Goal: Task Accomplishment & Management: Use online tool/utility

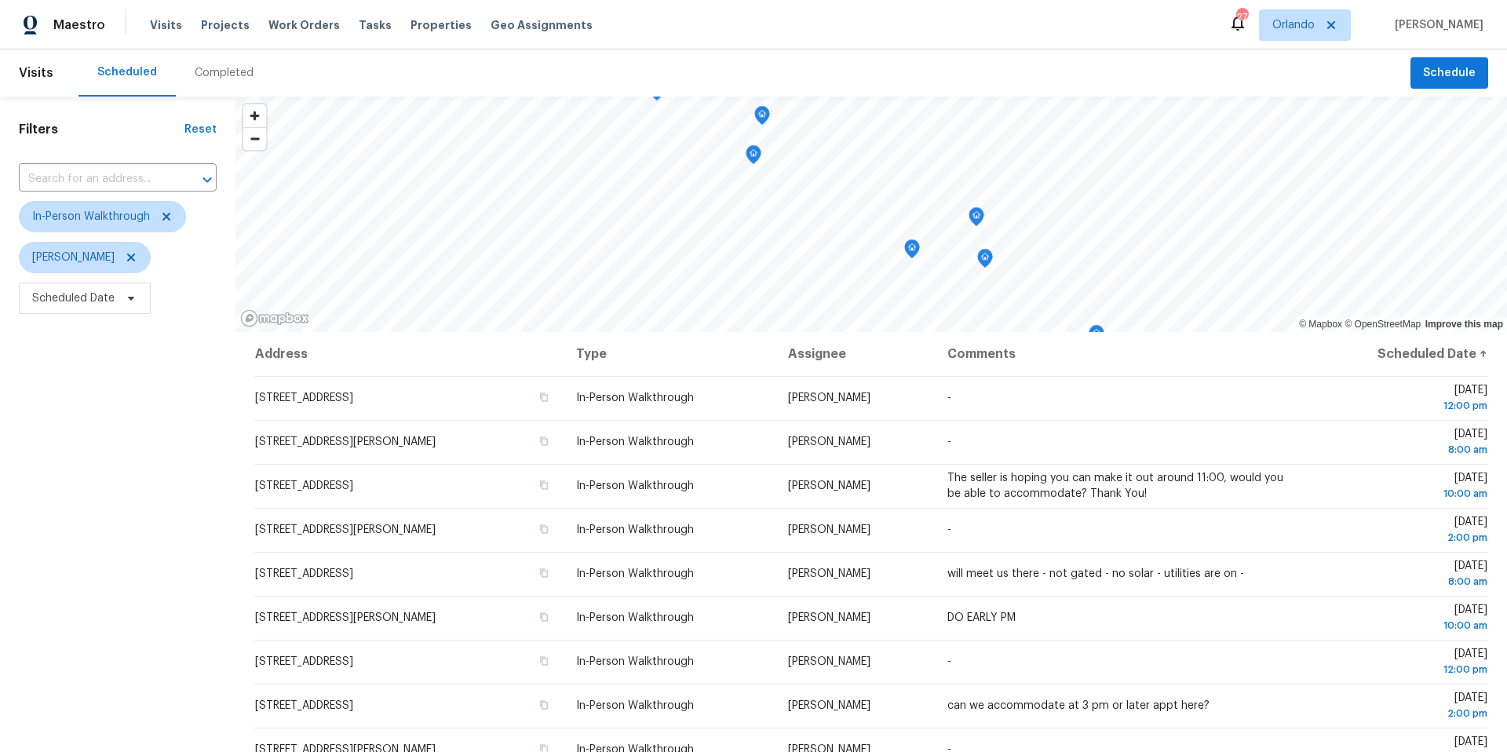
scroll to position [181, 0]
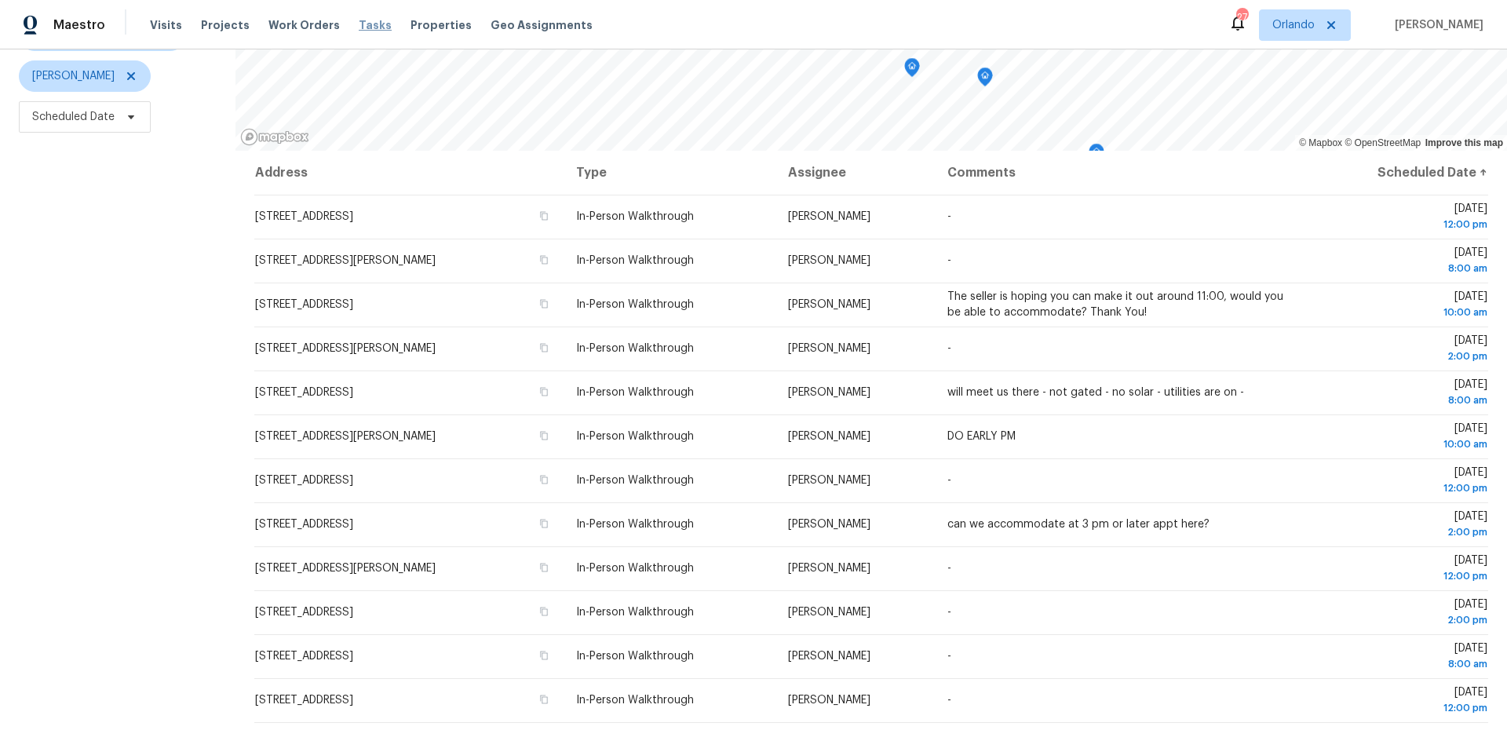
click at [359, 27] on span "Tasks" at bounding box center [375, 25] width 33 height 11
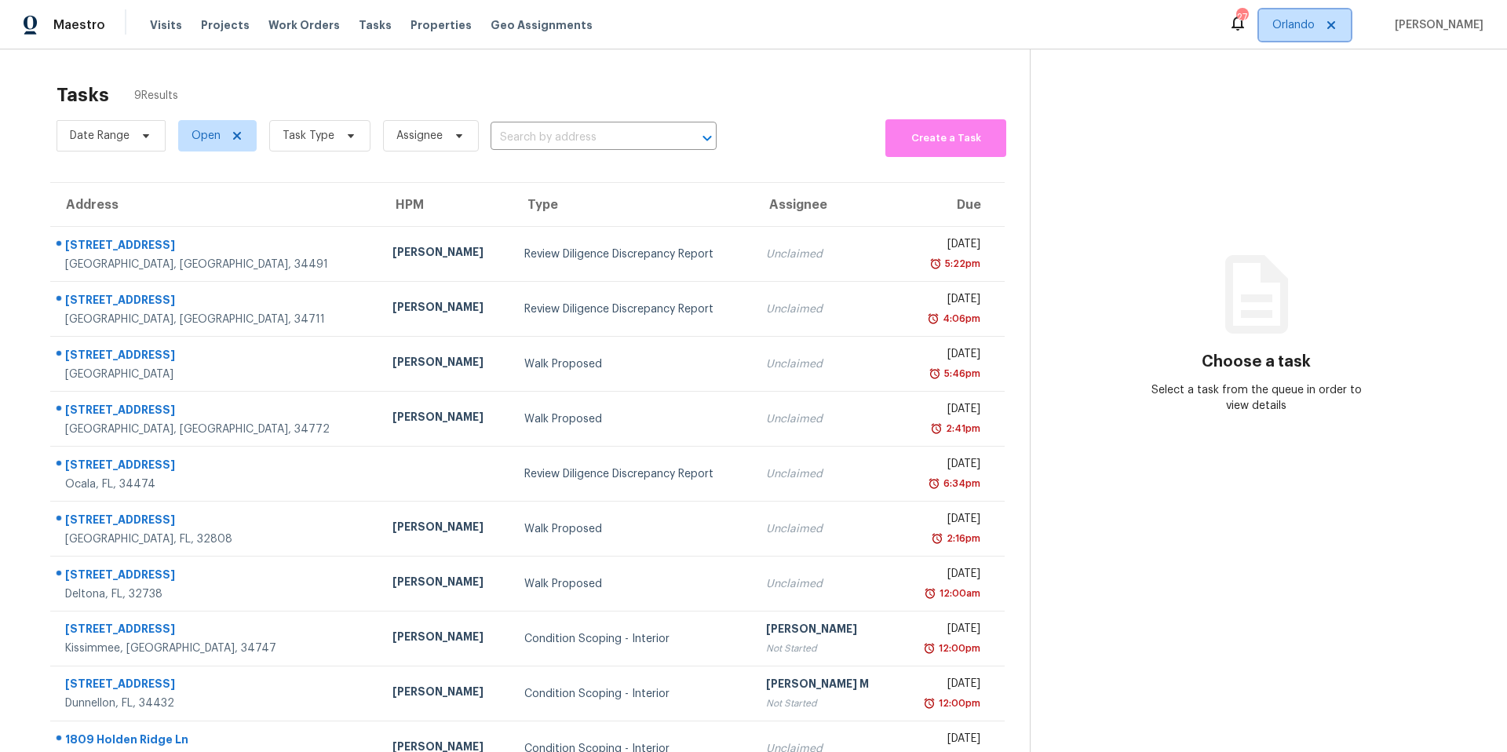
click at [1302, 26] on span "Orlando" at bounding box center [1293, 25] width 42 height 16
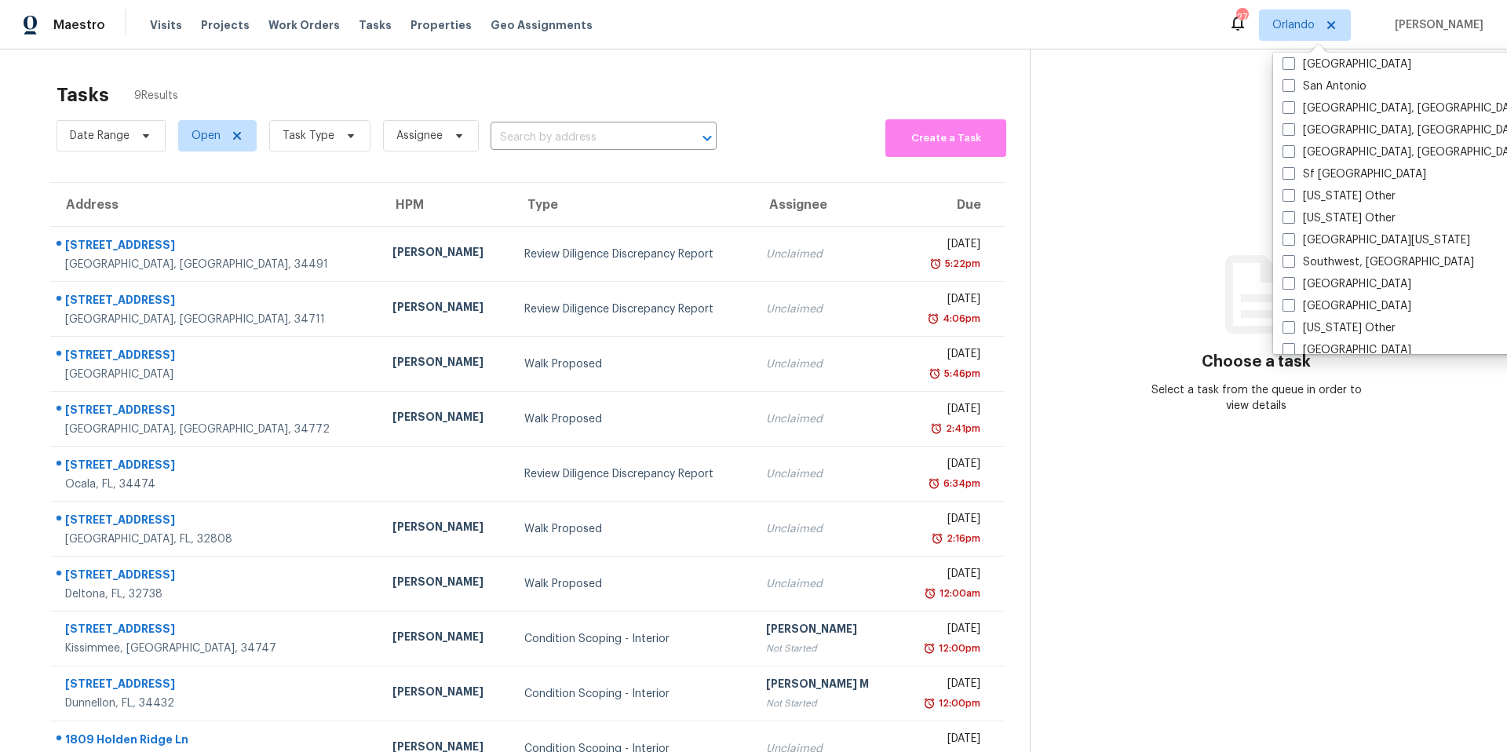
scroll to position [2121, 0]
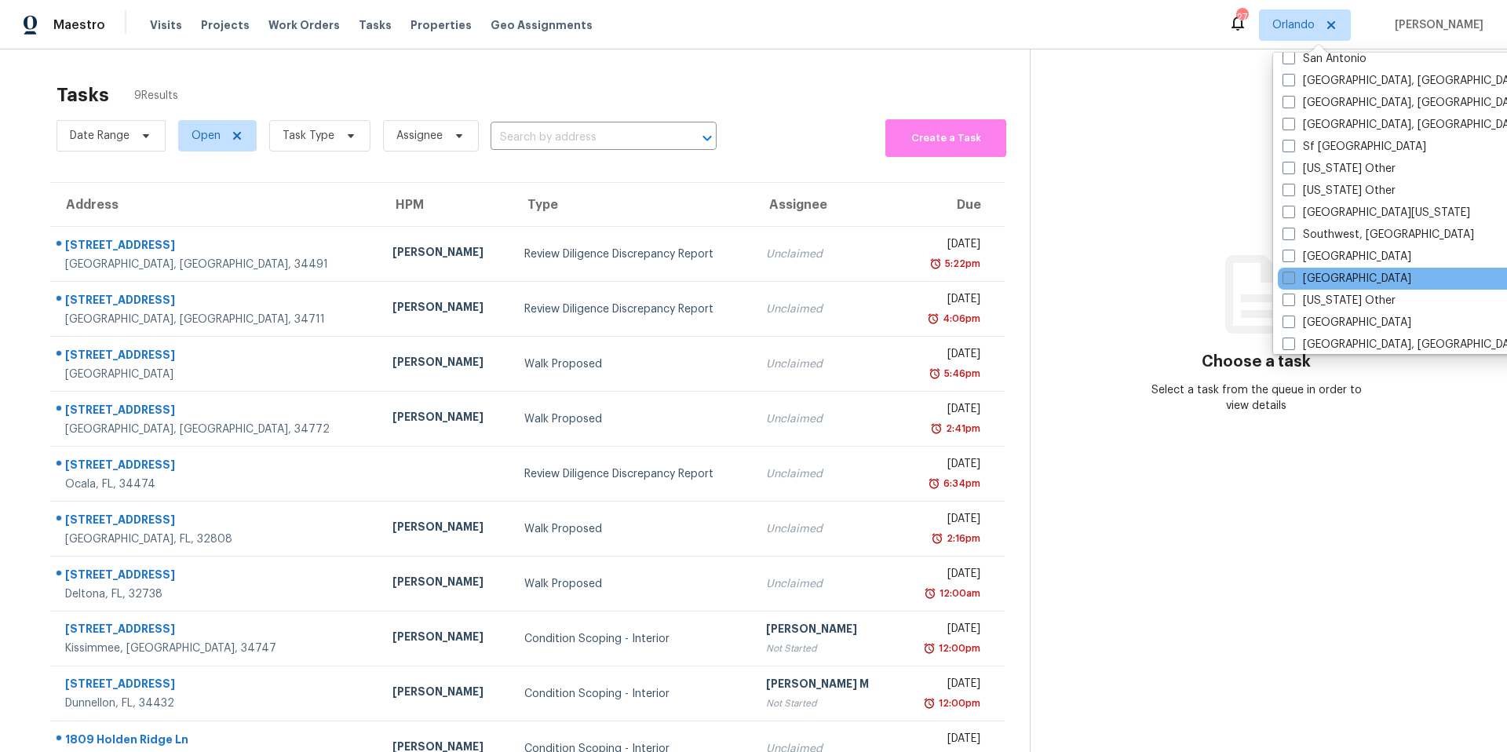
click at [1289, 284] on label "Tampa" at bounding box center [1346, 279] width 129 height 16
click at [1289, 281] on input "Tampa" at bounding box center [1287, 276] width 10 height 10
checkbox input "true"
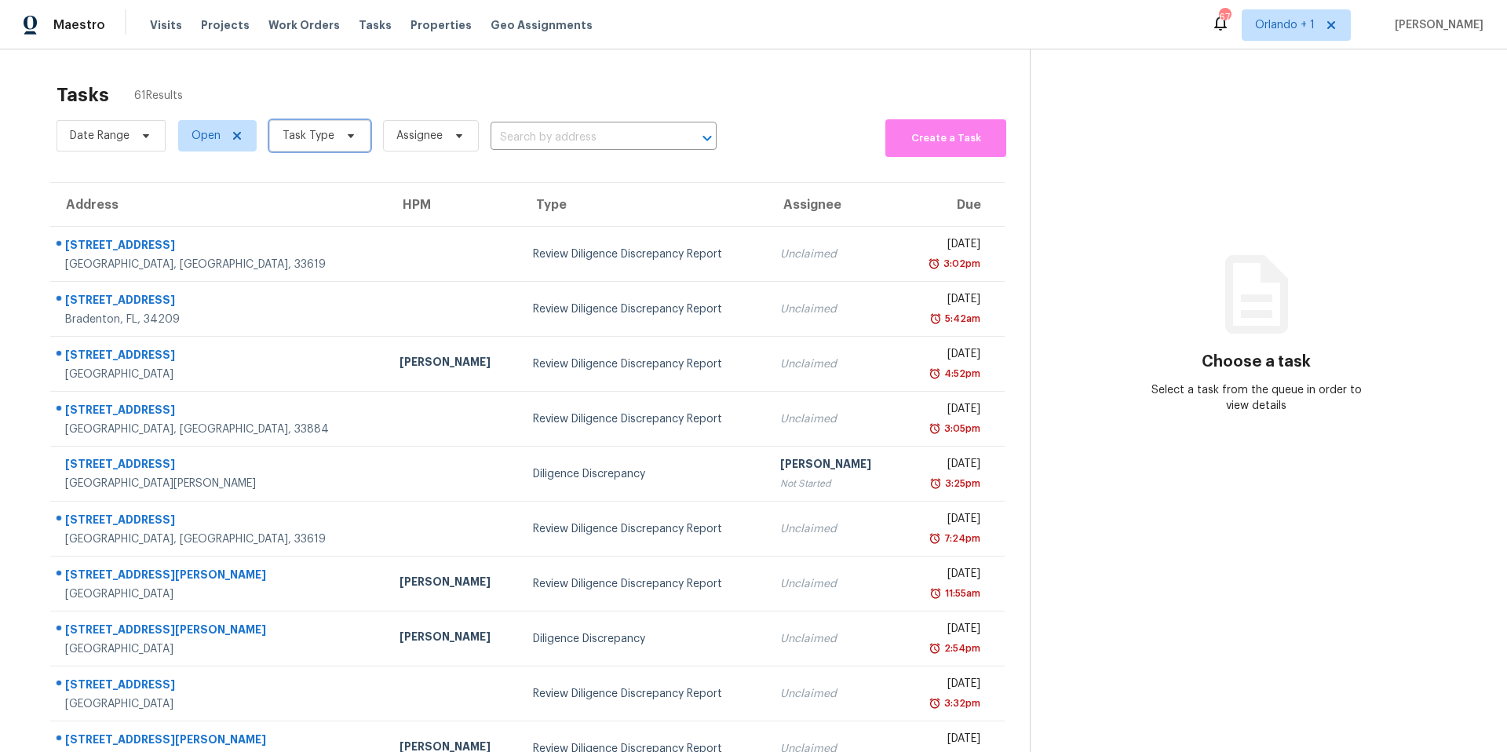
click at [323, 138] on span "Task Type" at bounding box center [309, 136] width 52 height 16
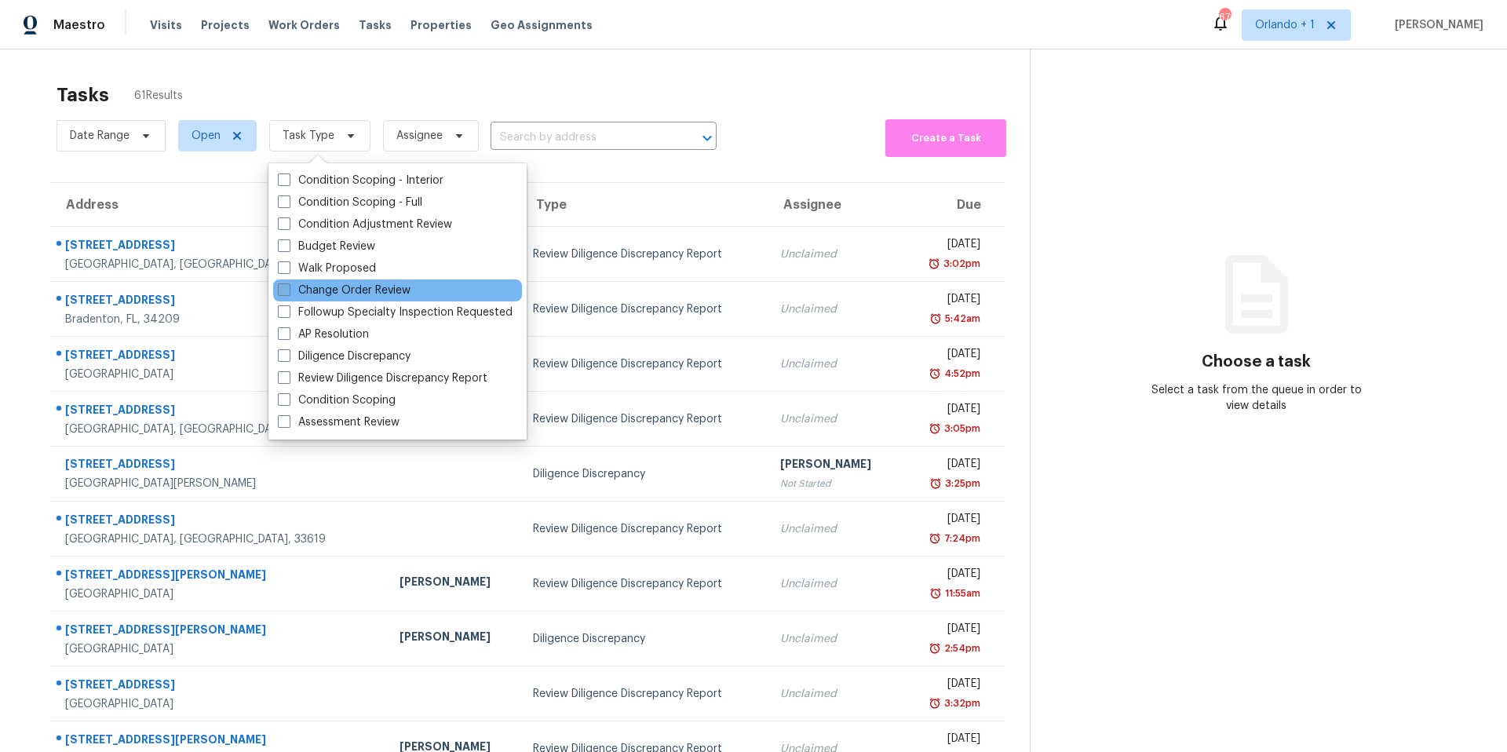
click at [287, 284] on span at bounding box center [284, 289] width 13 height 13
click at [287, 284] on input "Change Order Review" at bounding box center [283, 288] width 10 height 10
checkbox input "true"
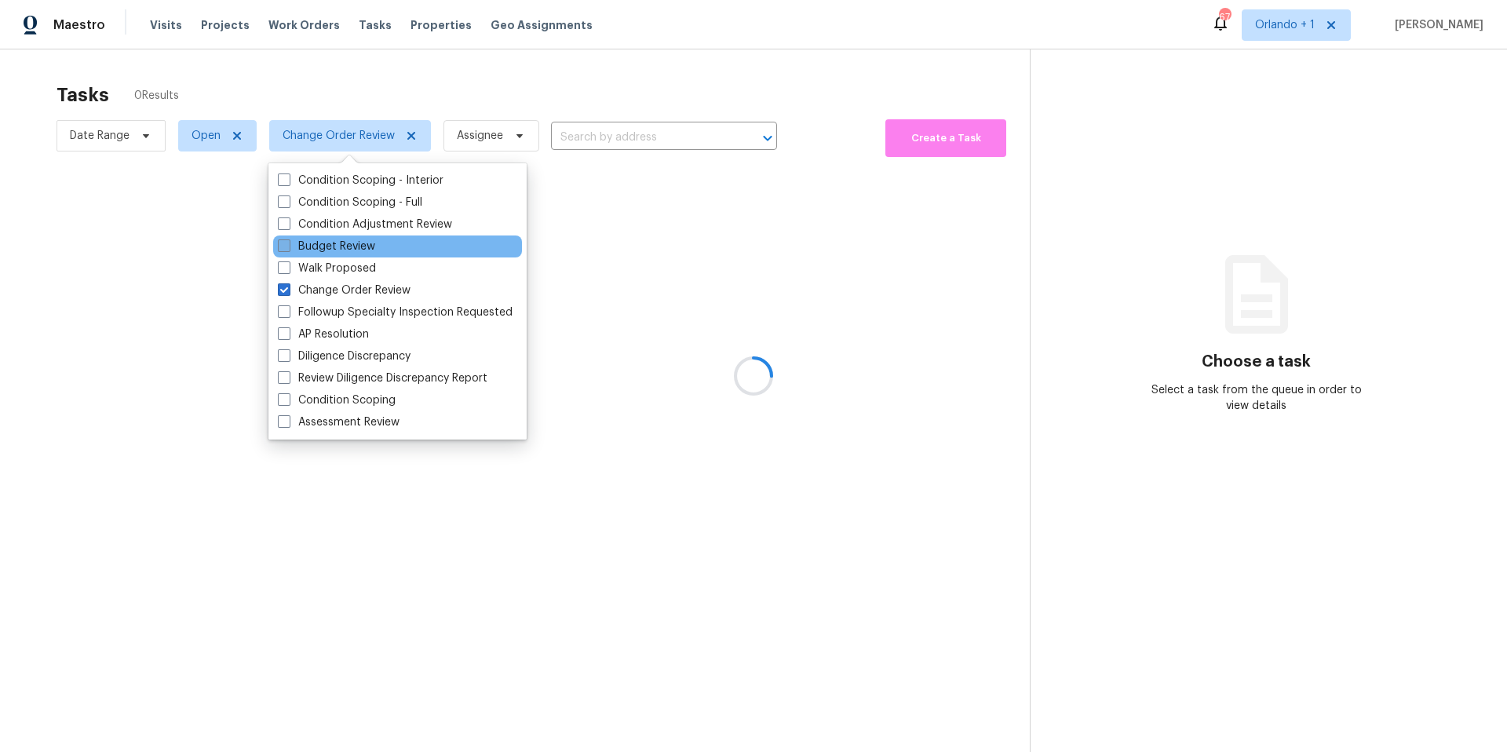
click at [285, 248] on span at bounding box center [284, 245] width 13 height 13
click at [285, 248] on input "Budget Review" at bounding box center [283, 244] width 10 height 10
checkbox input "true"
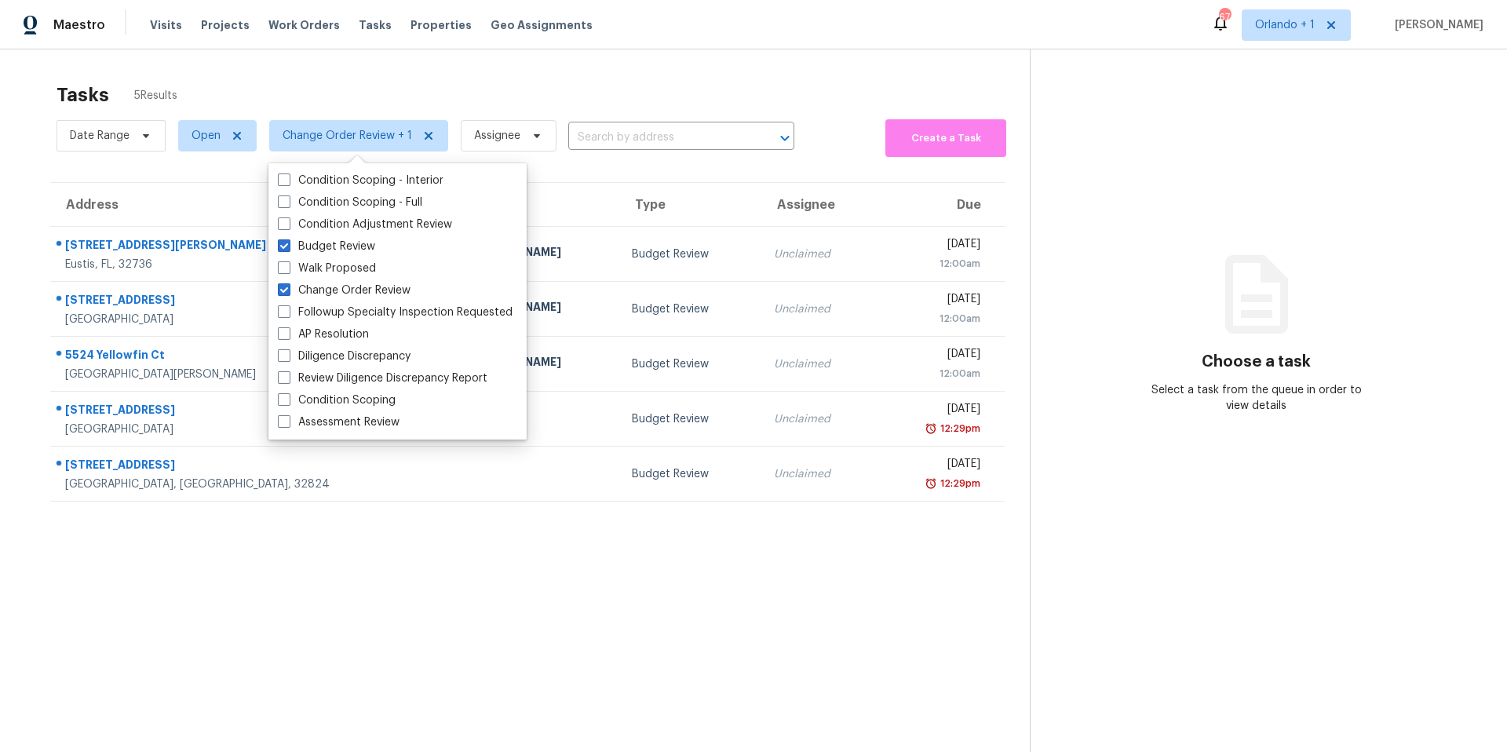
click at [604, 597] on section "Tasks 5 Results Date Range Open Change Order Review + 1 Assignee ​ Create a Tas…" at bounding box center [527, 438] width 1005 height 727
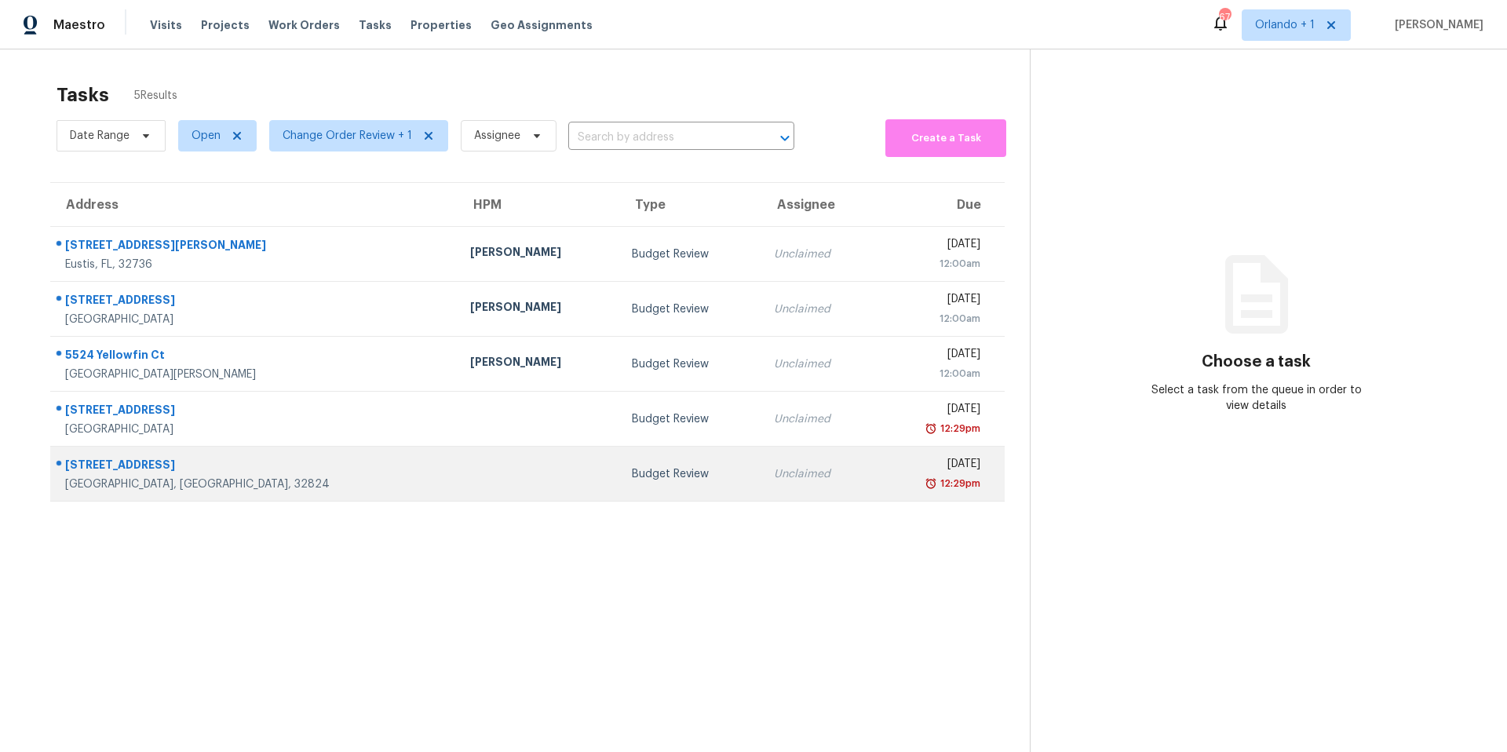
click at [632, 473] on div "Budget Review" at bounding box center [690, 474] width 117 height 16
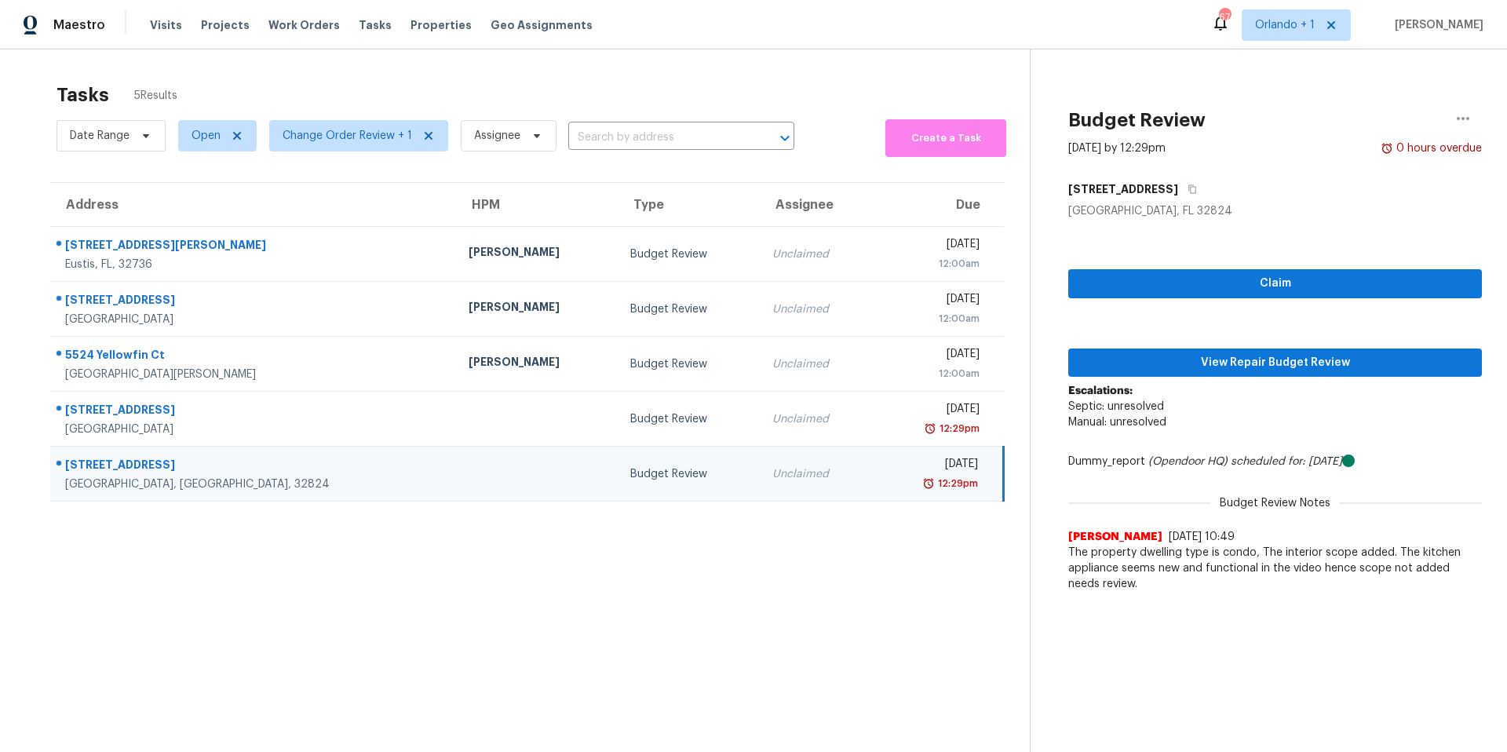
click at [630, 473] on div "Budget Review" at bounding box center [688, 474] width 117 height 16
click at [1243, 354] on span "View Repair Budget Review" at bounding box center [1275, 363] width 389 height 20
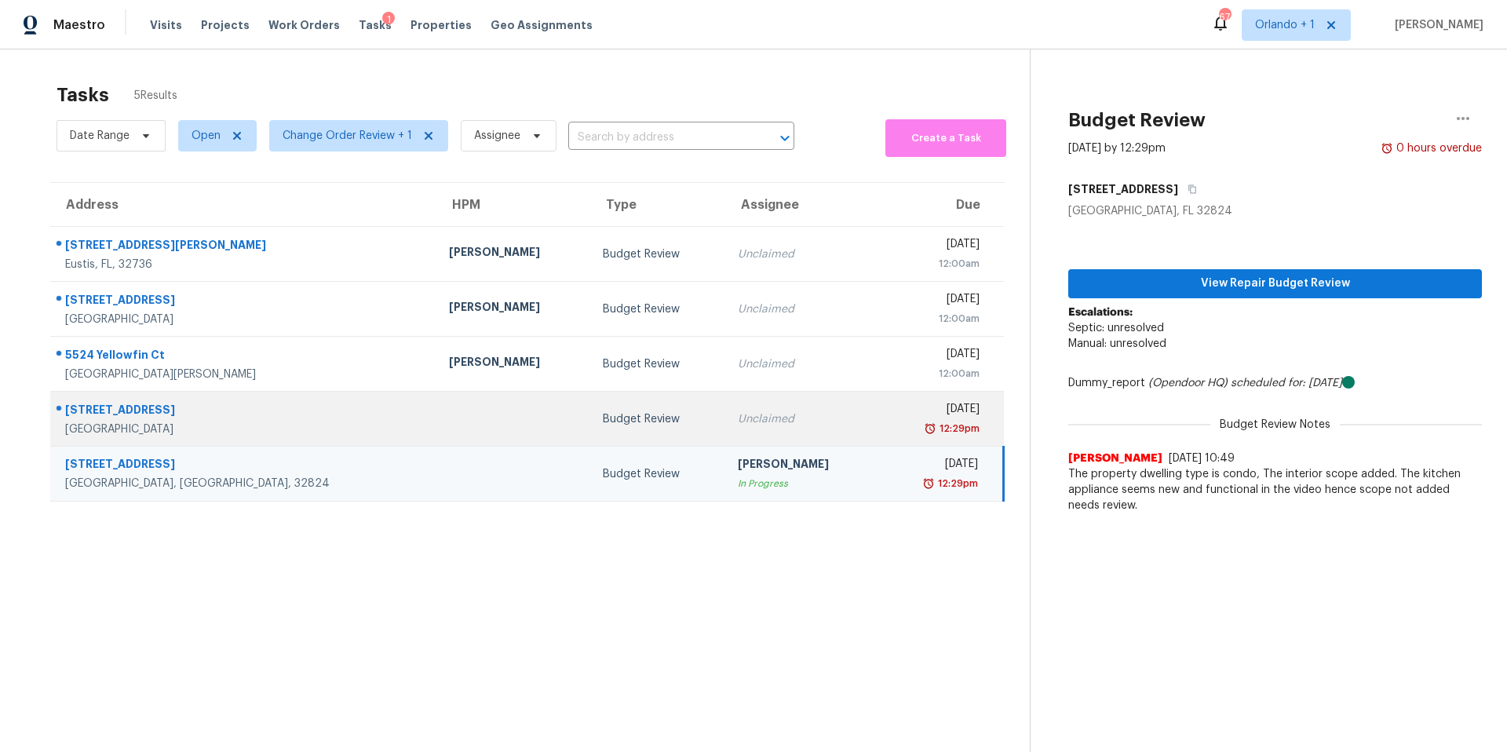
click at [622, 420] on div "Budget Review" at bounding box center [658, 419] width 110 height 16
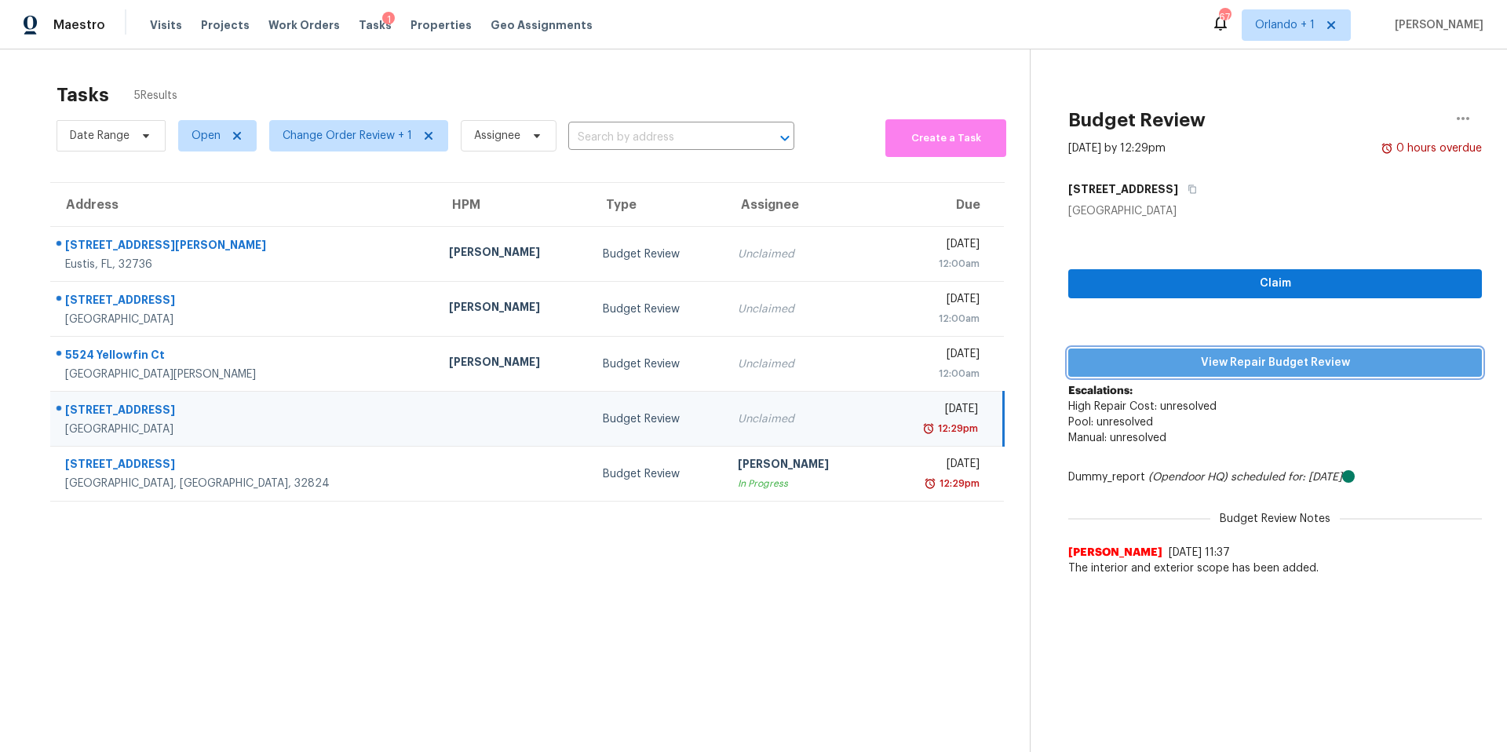
click at [1231, 353] on span "View Repair Budget Review" at bounding box center [1275, 363] width 389 height 20
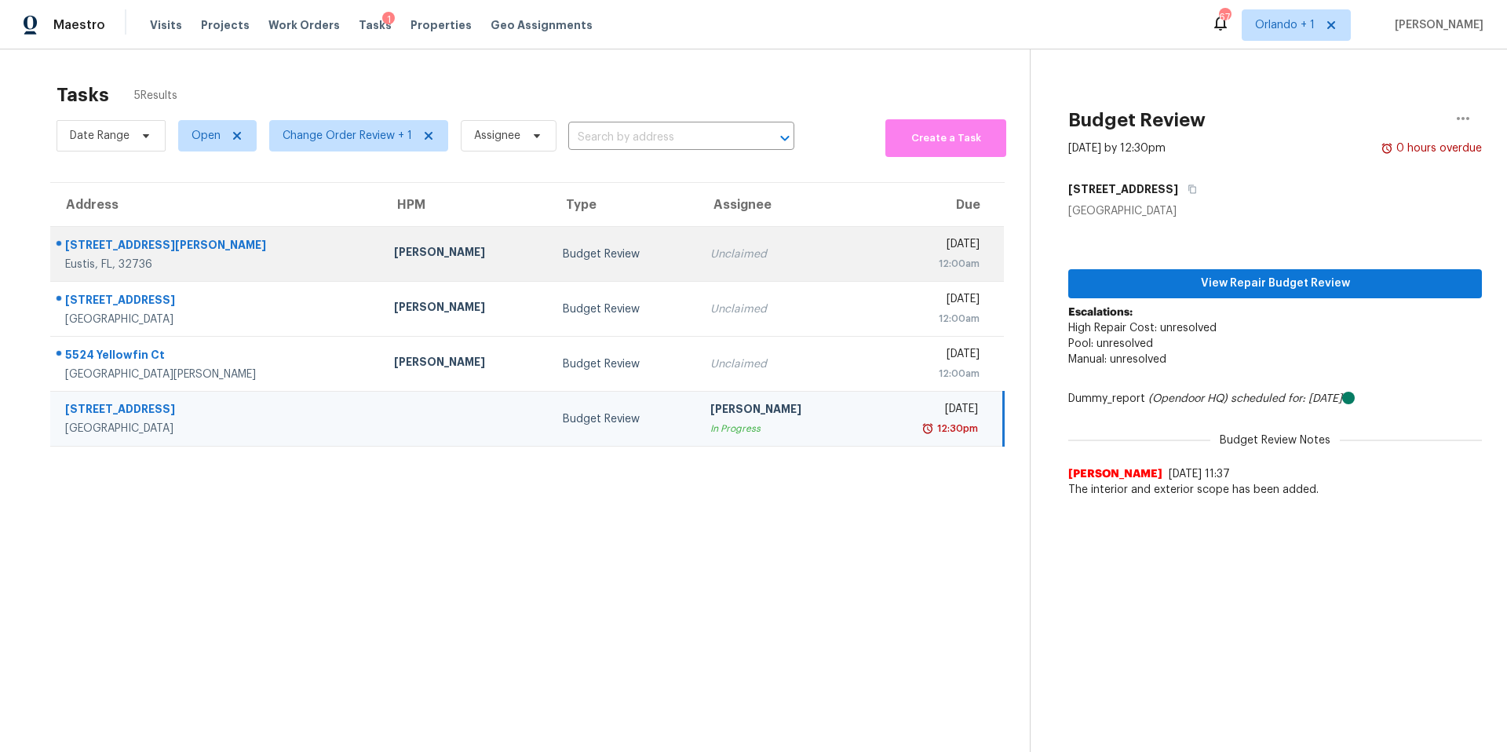
click at [710, 258] on div "Unclaimed" at bounding box center [782, 254] width 144 height 16
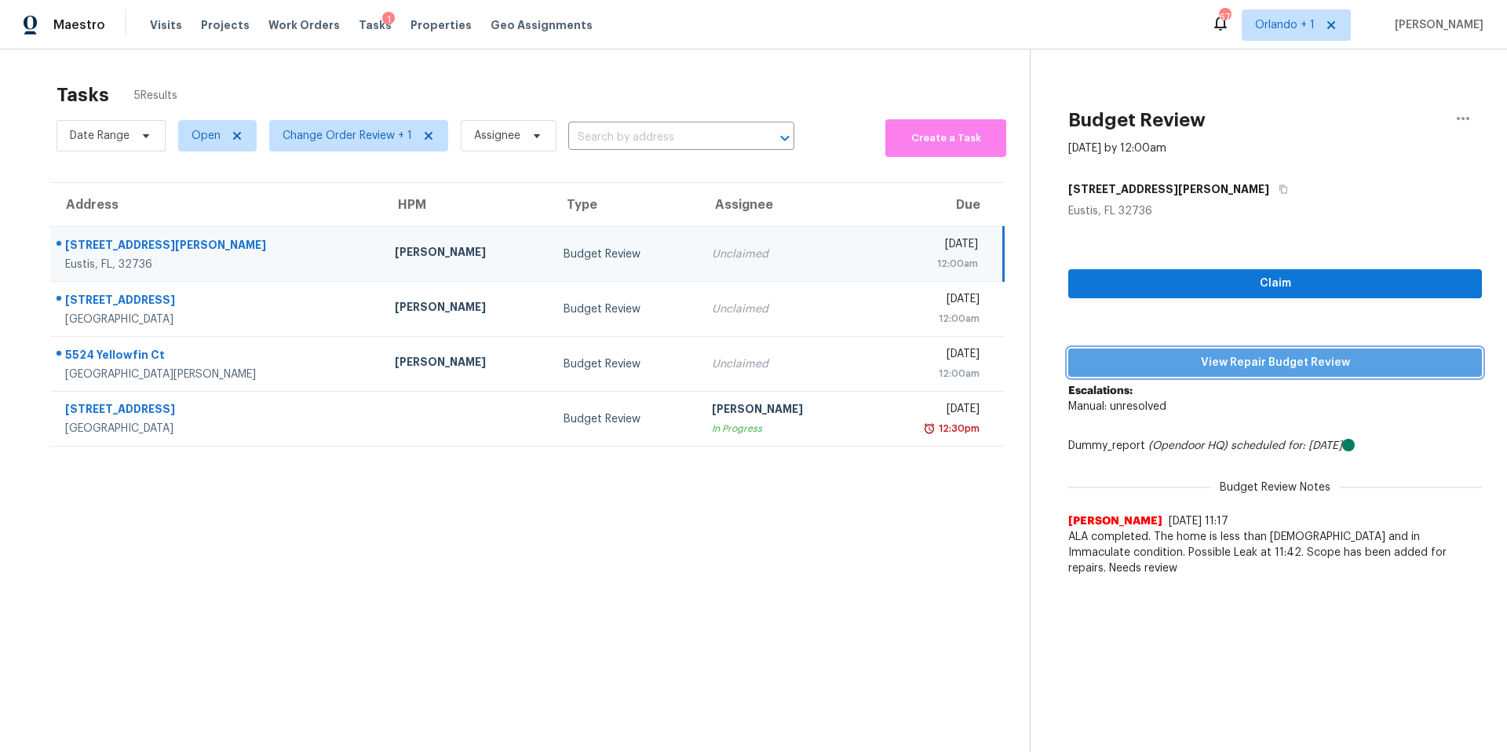
click at [1235, 360] on span "View Repair Budget Review" at bounding box center [1275, 363] width 389 height 20
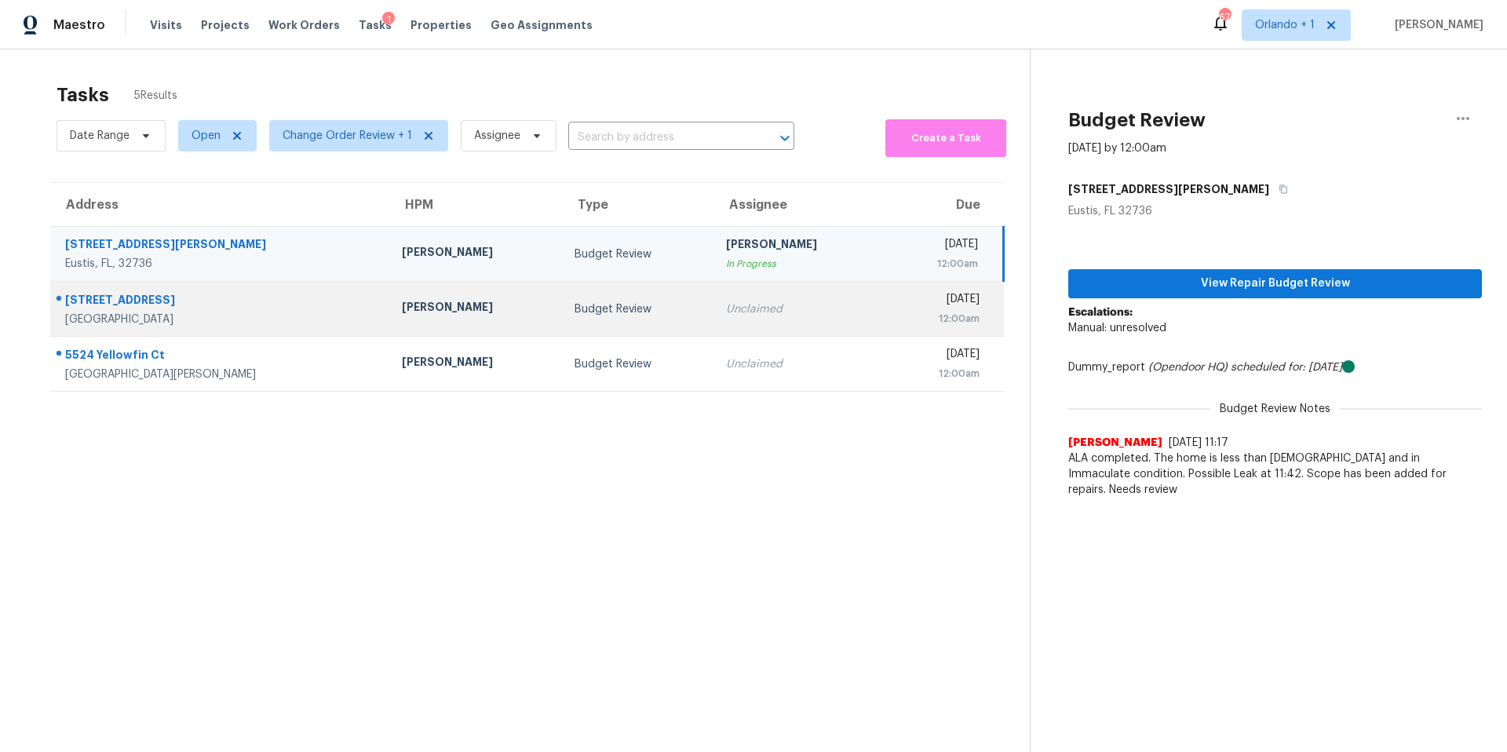
click at [731, 312] on div "Unclaimed" at bounding box center [800, 309] width 148 height 16
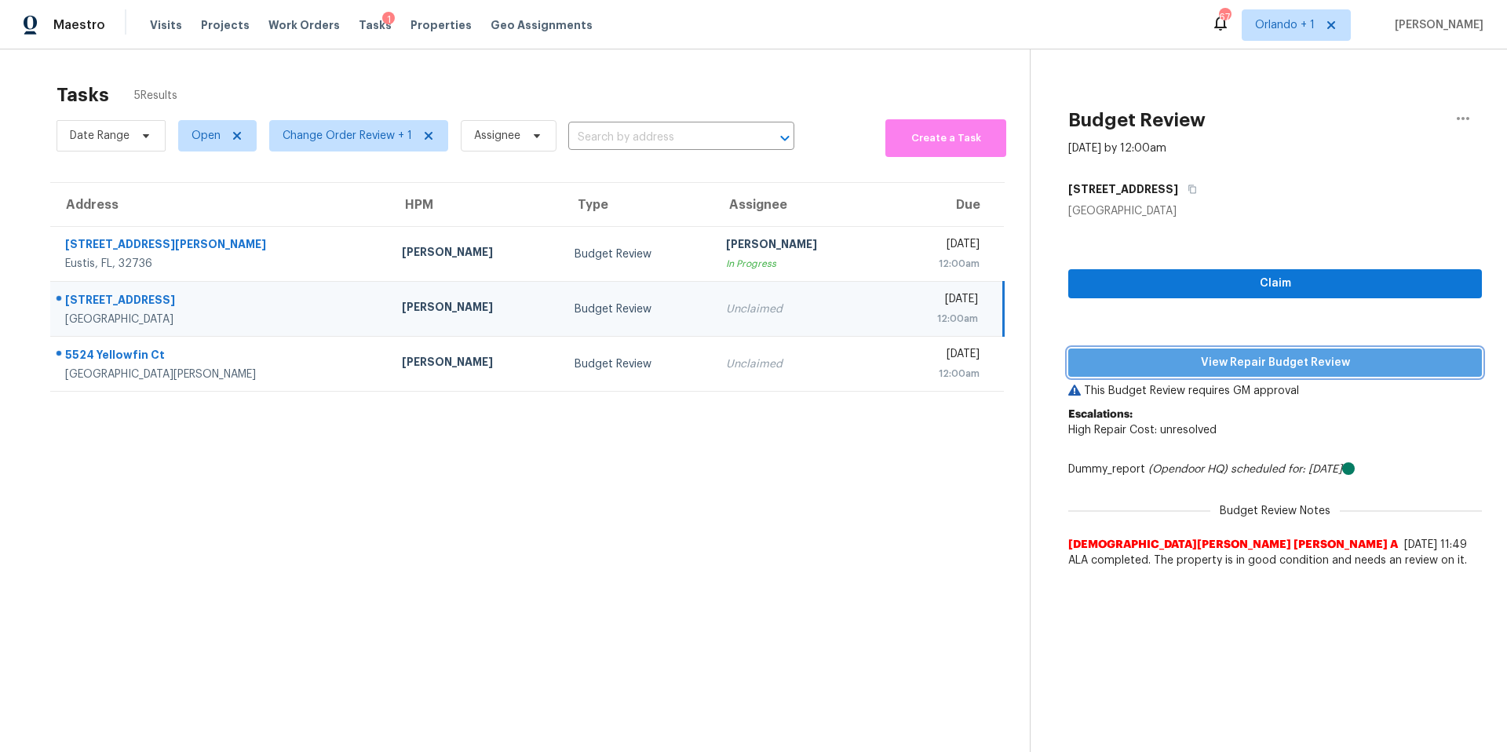
click at [1240, 362] on span "View Repair Budget Review" at bounding box center [1275, 363] width 389 height 20
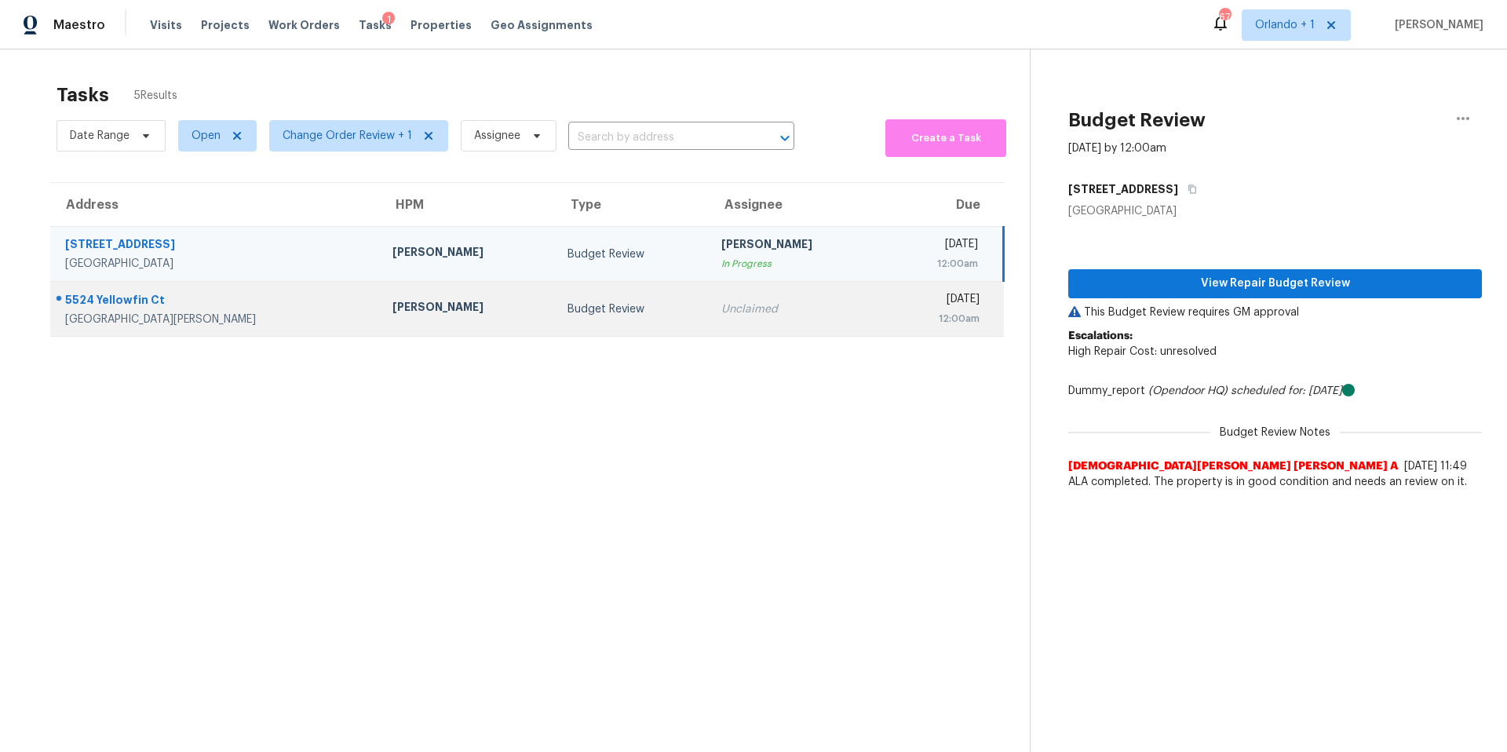
click at [614, 305] on div "Budget Review" at bounding box center [631, 309] width 129 height 16
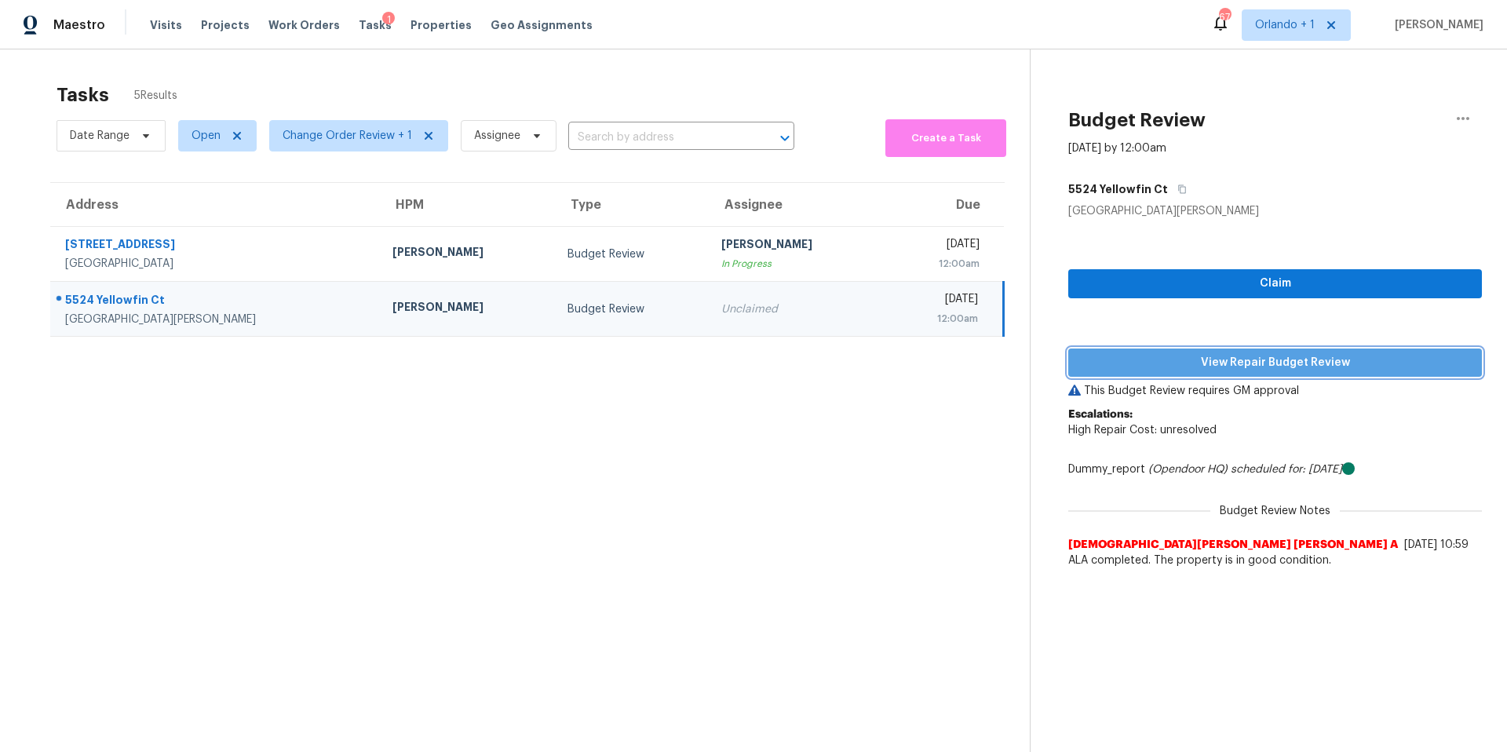
click at [1277, 356] on span "View Repair Budget Review" at bounding box center [1275, 363] width 389 height 20
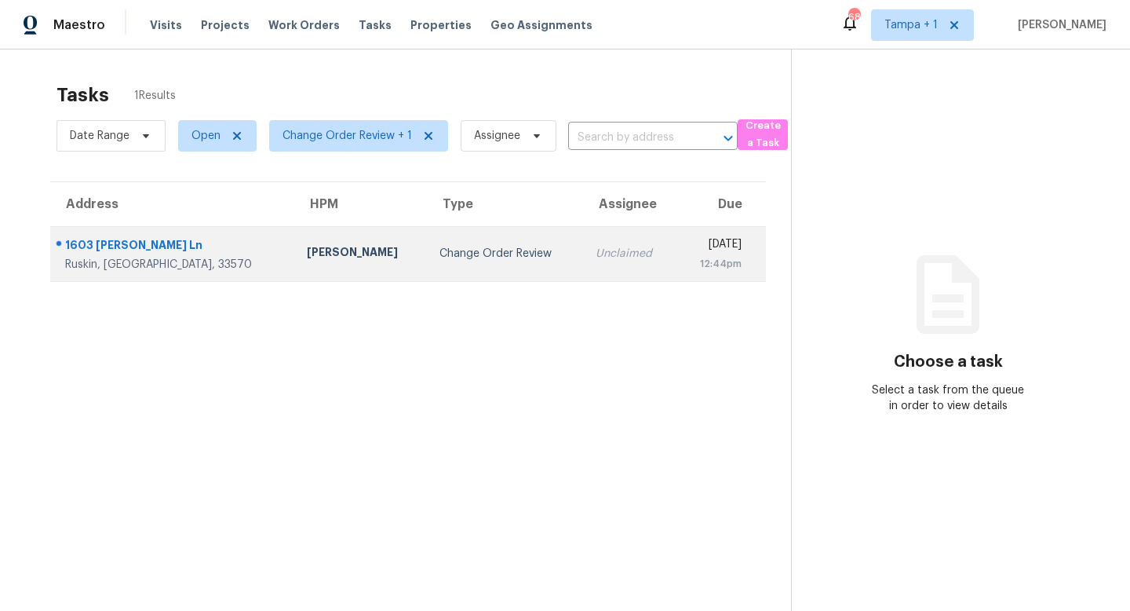
click at [173, 260] on div "Ruskin, FL, 33570" at bounding box center [173, 265] width 217 height 16
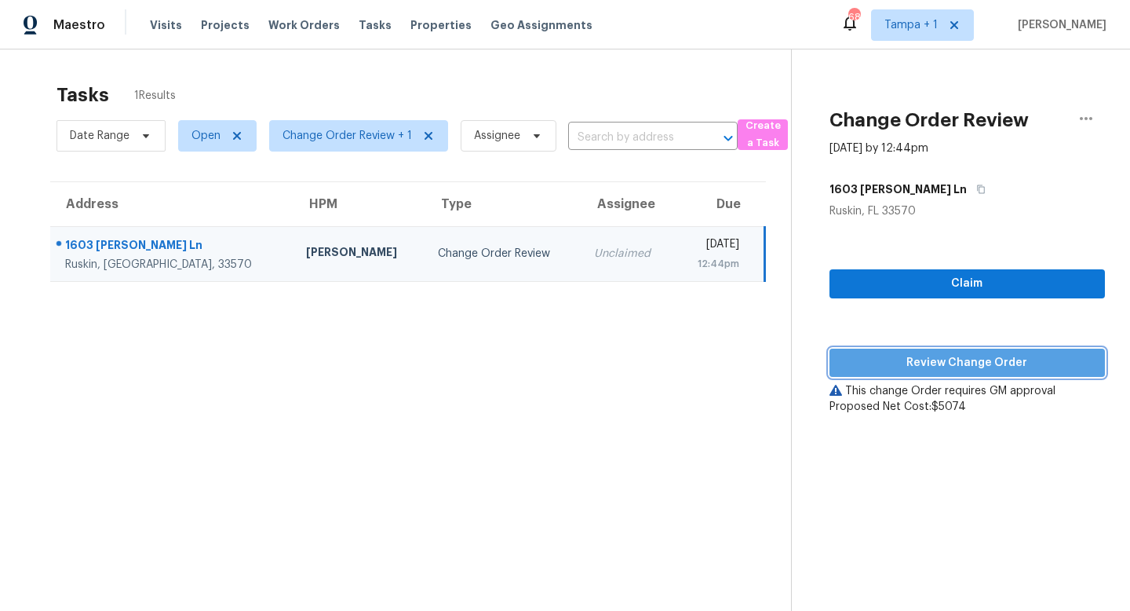
click at [1005, 365] on span "Review Change Order" at bounding box center [967, 363] width 250 height 20
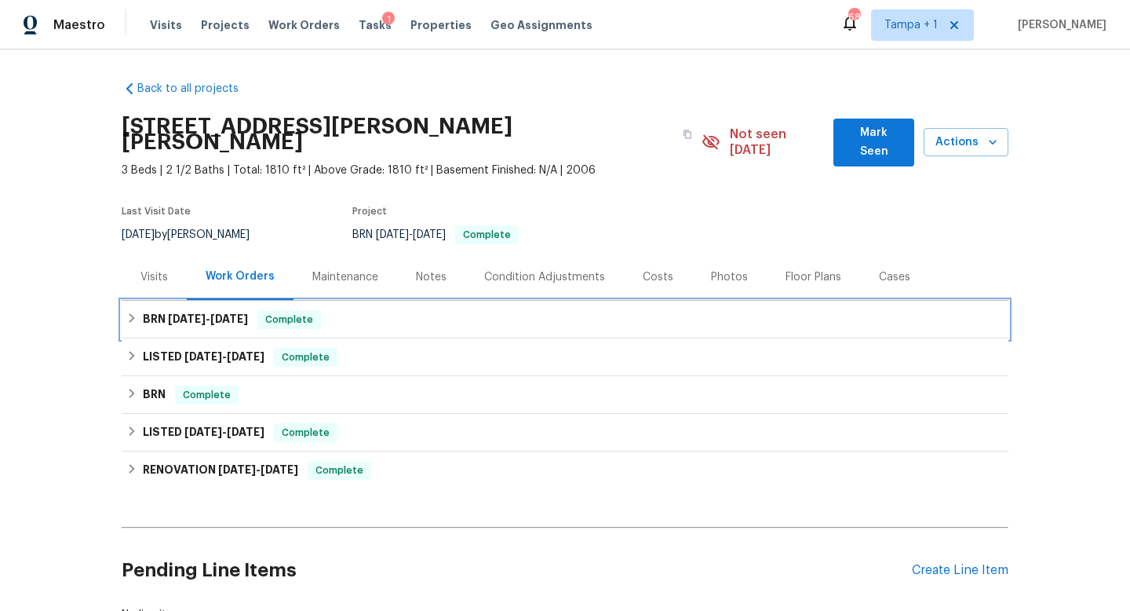
click at [172, 310] on h6 "BRN [DATE] - [DATE]" at bounding box center [195, 319] width 105 height 19
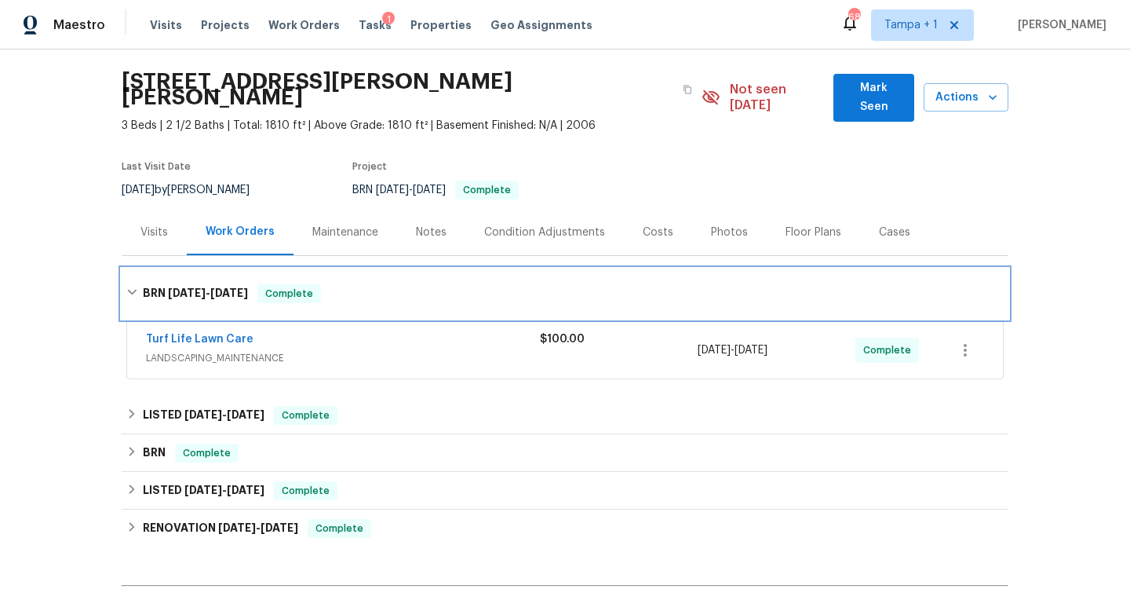
scroll to position [51, 0]
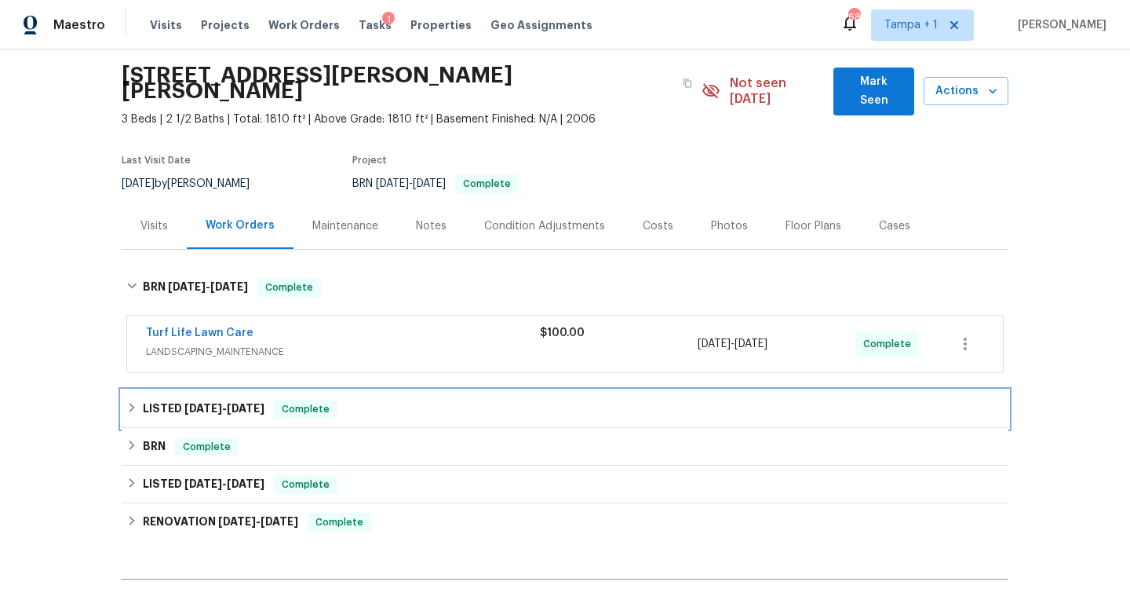
click at [186, 403] on span "[DATE]" at bounding box center [203, 408] width 38 height 11
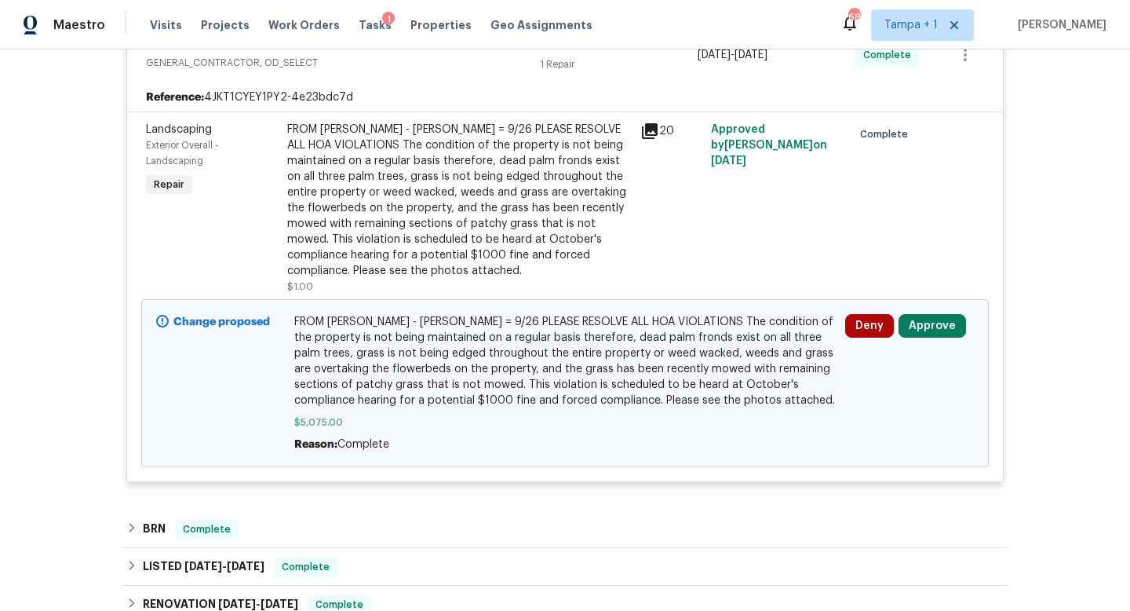
scroll to position [567, 0]
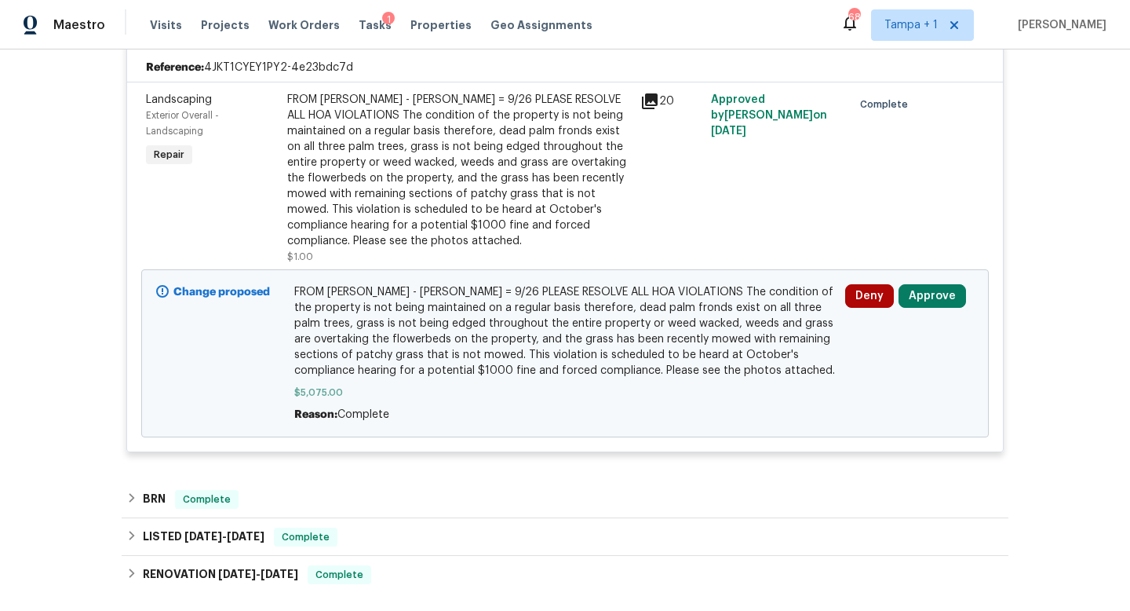
click at [650, 93] on icon at bounding box center [650, 101] width 16 height 16
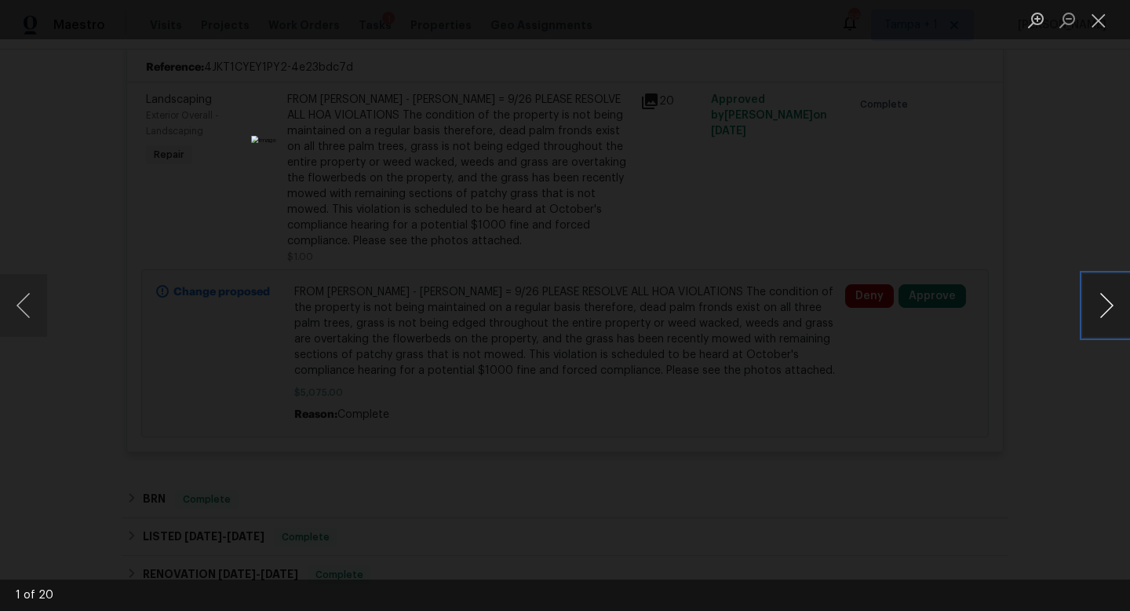
click at [1105, 308] on button "Next image" at bounding box center [1106, 305] width 47 height 63
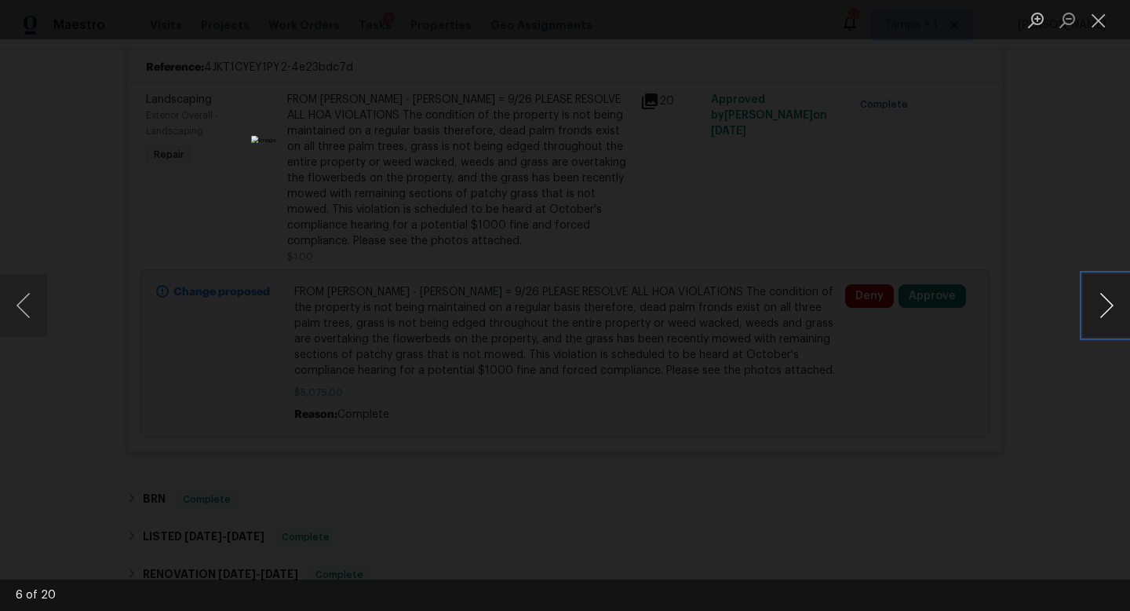
click at [1105, 308] on button "Next image" at bounding box center [1106, 305] width 47 height 63
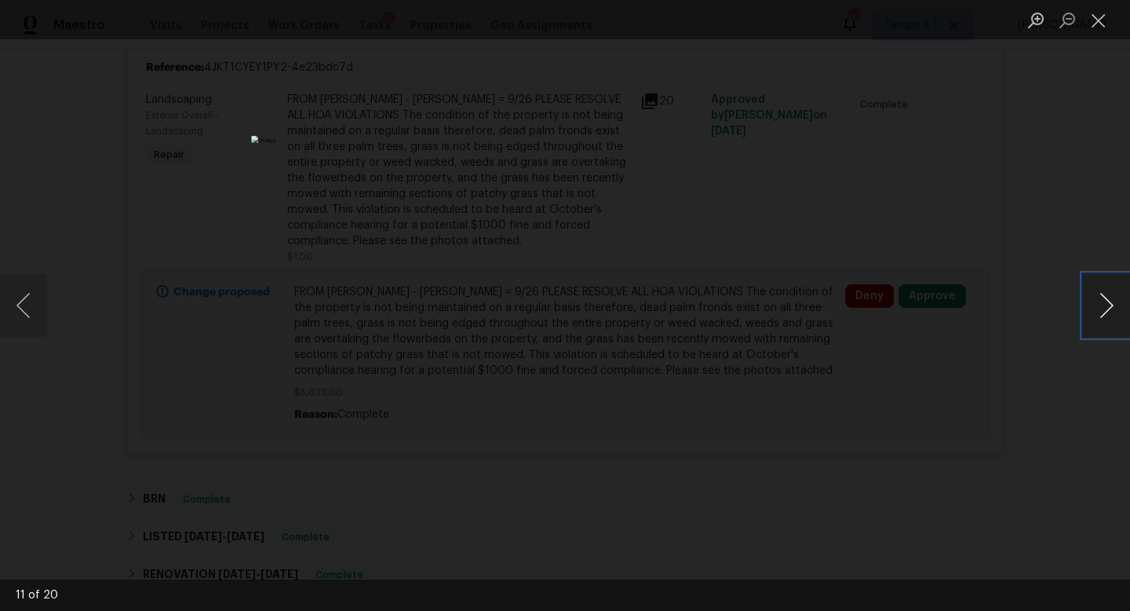
click at [1105, 308] on button "Next image" at bounding box center [1106, 305] width 47 height 63
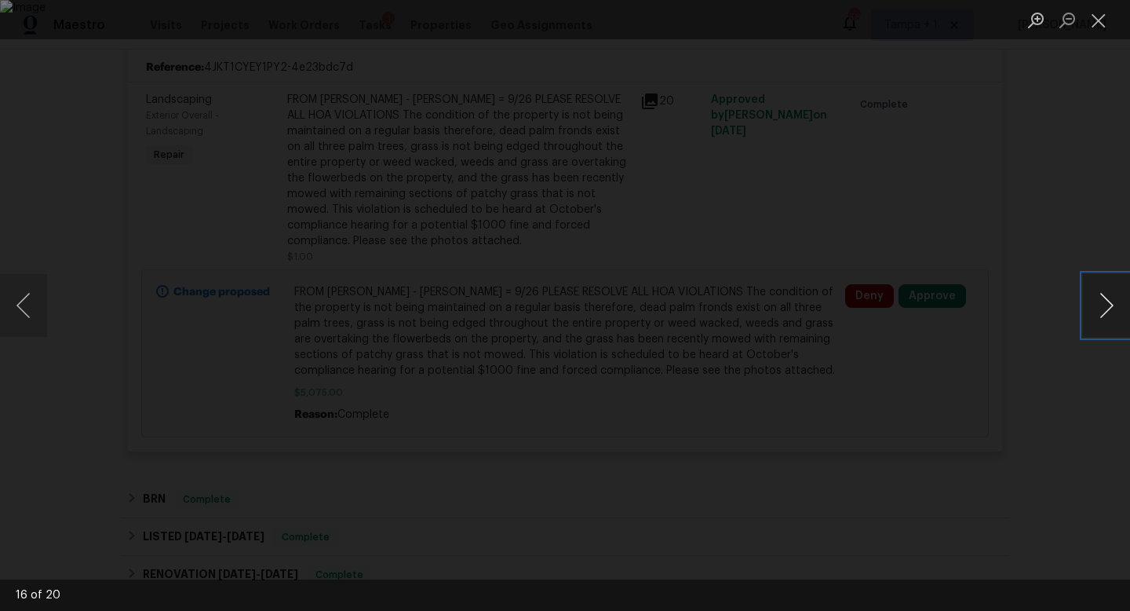
click at [1105, 308] on button "Next image" at bounding box center [1106, 305] width 47 height 63
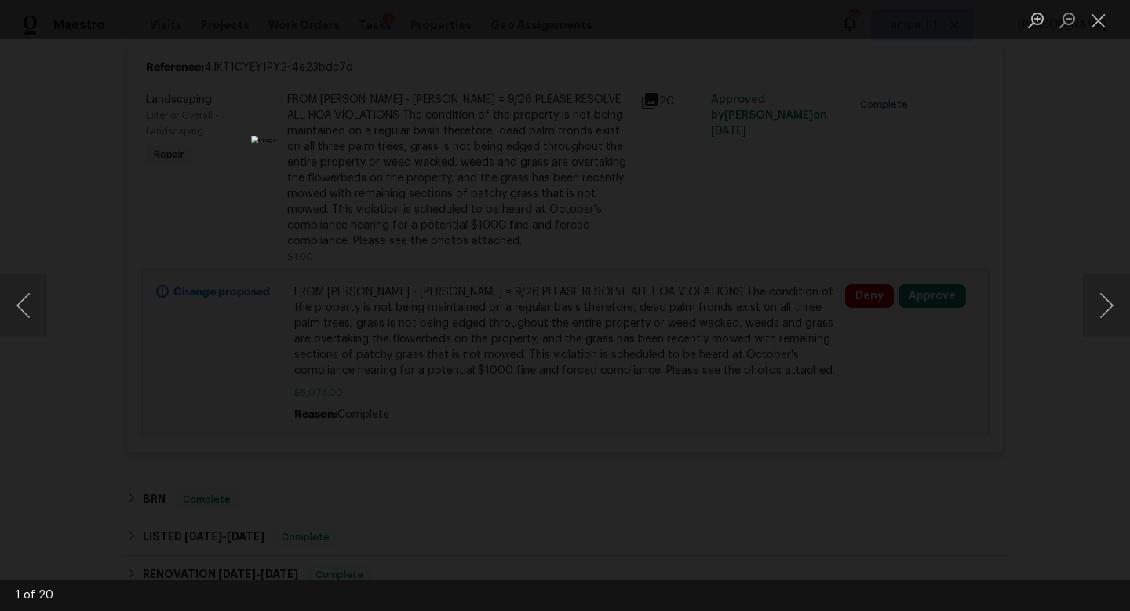
click at [1022, 268] on div "Lightbox" at bounding box center [565, 305] width 1130 height 611
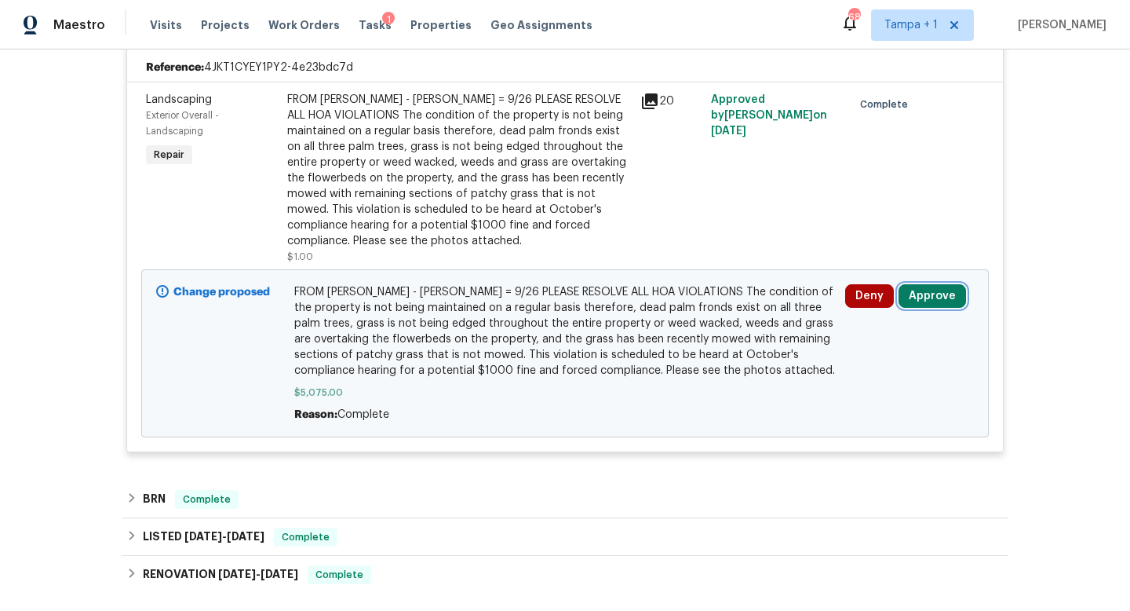
click at [933, 284] on button "Approve" at bounding box center [932, 296] width 67 height 24
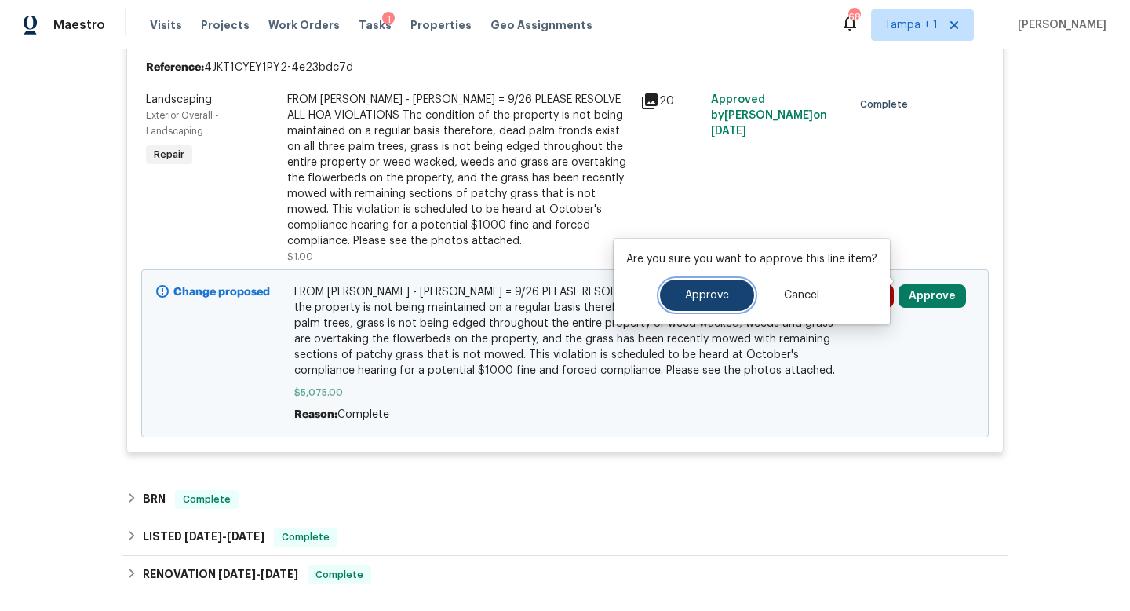
click at [706, 295] on span "Approve" at bounding box center [707, 296] width 44 height 12
